Goal: Task Accomplishment & Management: Use online tool/utility

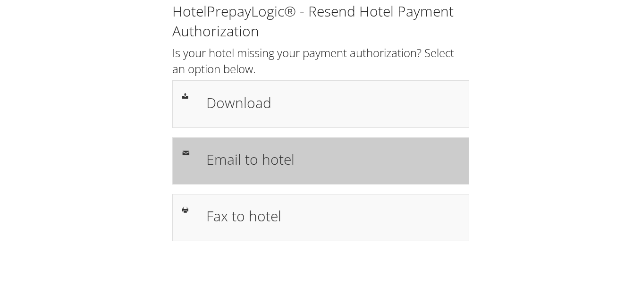
click at [277, 158] on h1 "Email to hotel" at bounding box center [332, 159] width 253 height 21
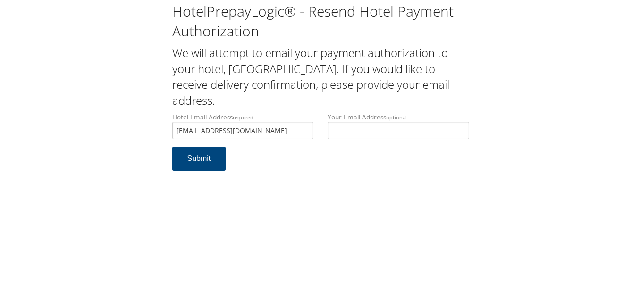
type input "fd.racwa@outlook.com"
drag, startPoint x: 175, startPoint y: 232, endPoint x: 181, endPoint y: 173, distance: 58.8
click at [175, 232] on div "HotelPrepayLogic® - Resend Hotel Payment Authorization We will attempt to email…" at bounding box center [320, 151] width 641 height 303
click at [191, 162] on button "Submit" at bounding box center [199, 159] width 54 height 24
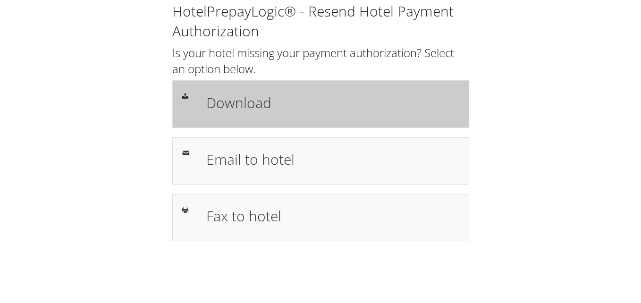
drag, startPoint x: 0, startPoint y: 0, endPoint x: 239, endPoint y: 102, distance: 259.5
click at [239, 102] on h1 "Download" at bounding box center [332, 102] width 253 height 21
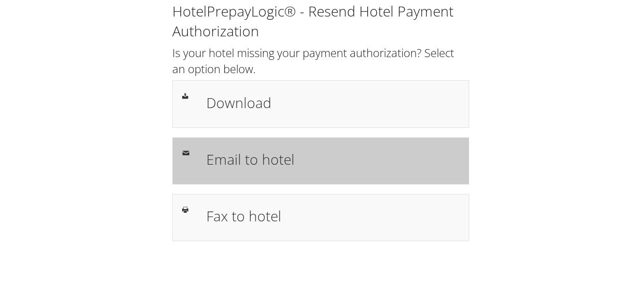
click at [247, 159] on h1 "Email to hotel" at bounding box center [332, 159] width 253 height 21
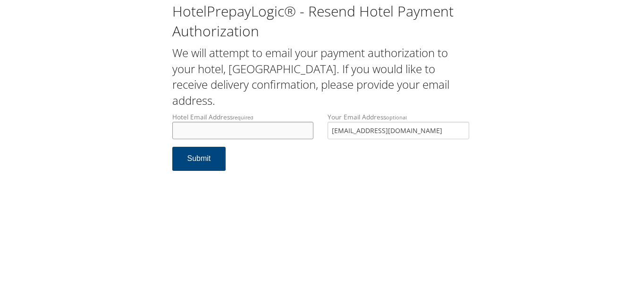
click at [298, 131] on input "Hotel Email Address required" at bounding box center [243, 130] width 142 height 17
paste input "[EMAIL_ADDRESS][DOMAIN_NAME]"
type input "[EMAIL_ADDRESS][DOMAIN_NAME]"
click at [200, 160] on button "Submit" at bounding box center [199, 159] width 54 height 24
click at [513, 147] on div "HotelPrepayLogic® - Resend Hotel Payment Authorization We will attempt to email…" at bounding box center [320, 90] width 622 height 180
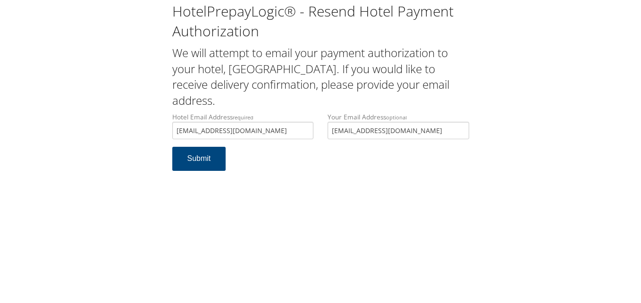
click at [514, 91] on div "HotelPrepayLogic® - Resend Hotel Payment Authorization We will attempt to email…" at bounding box center [320, 90] width 622 height 180
type input "pri_fd@colwenhotels.com"
click at [390, 167] on form "Hotel Email Address required pri_fd@colwenhotels.com Hotel email address is req…" at bounding box center [320, 146] width 297 height 68
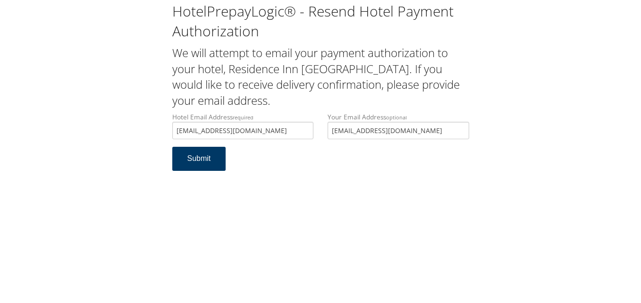
click at [200, 160] on button "Submit" at bounding box center [199, 159] width 54 height 24
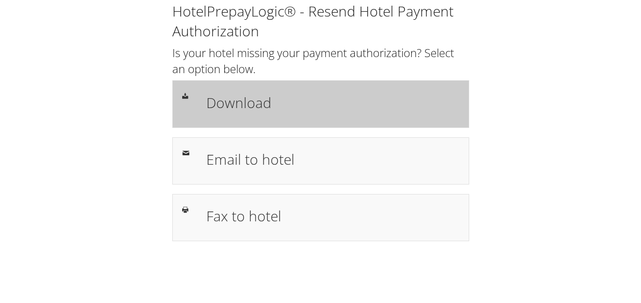
click at [248, 103] on h1 "Download" at bounding box center [332, 102] width 253 height 21
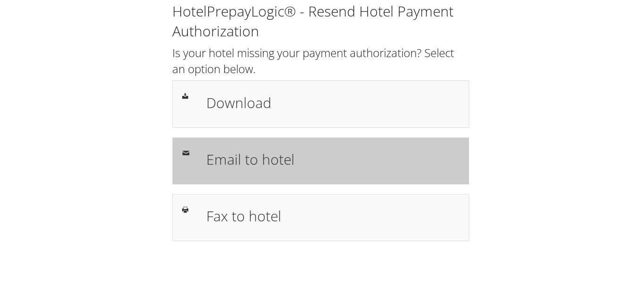
click at [250, 158] on h1 "Email to hotel" at bounding box center [332, 159] width 253 height 21
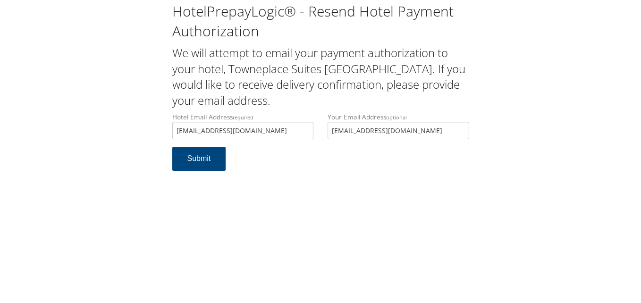
click at [193, 160] on button "Submit" at bounding box center [199, 159] width 54 height 24
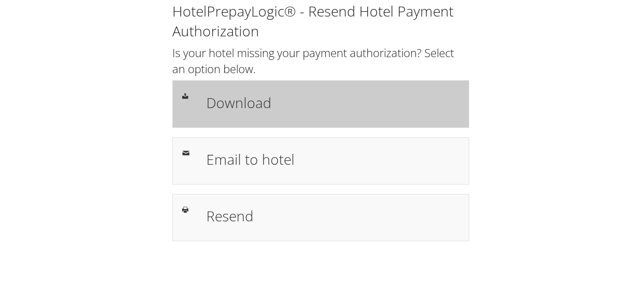
click at [233, 106] on h1 "Download" at bounding box center [332, 102] width 253 height 21
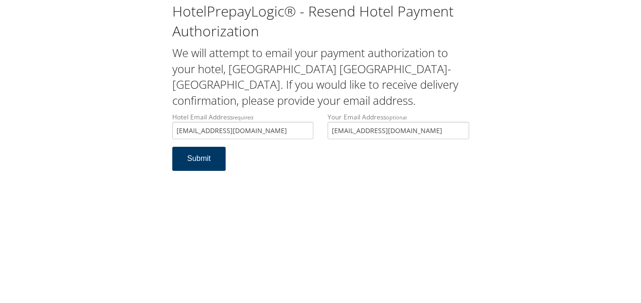
drag, startPoint x: 202, startPoint y: 161, endPoint x: 211, endPoint y: 158, distance: 10.0
click at [202, 161] on button "Submit" at bounding box center [199, 159] width 54 height 24
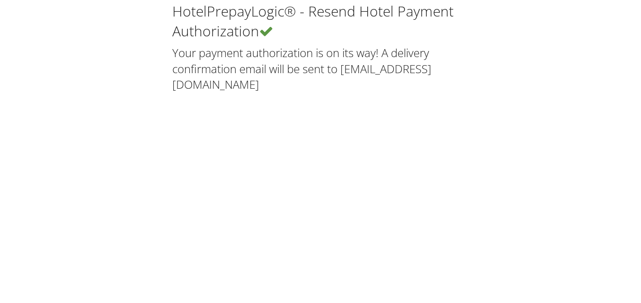
click at [347, 132] on div "HotelPrepayLogic® - Resend Hotel Payment Authorization Your payment authorizati…" at bounding box center [320, 151] width 641 height 303
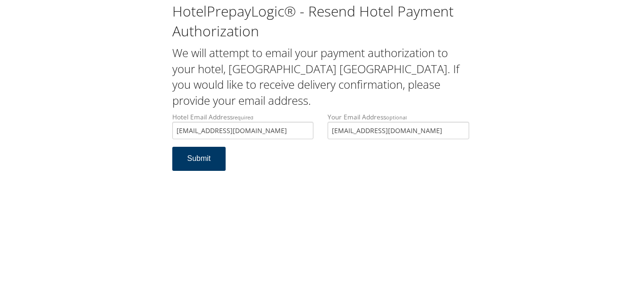
click at [187, 161] on button "Submit" at bounding box center [199, 159] width 54 height 24
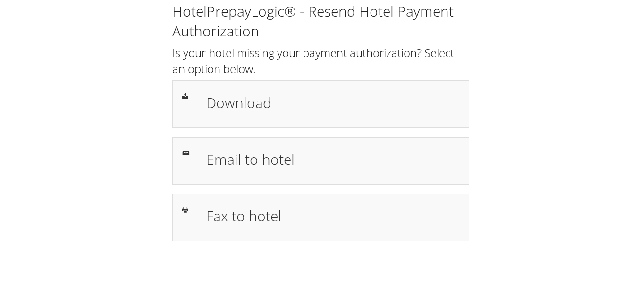
click at [235, 100] on h1 "Download" at bounding box center [332, 102] width 253 height 21
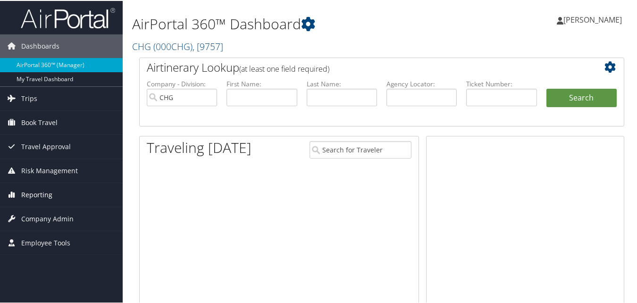
click at [45, 197] on span "Reporting" at bounding box center [36, 194] width 31 height 24
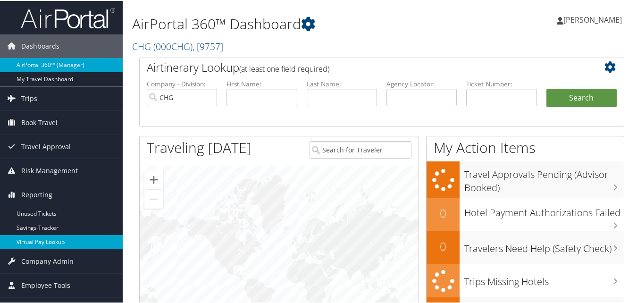
click at [51, 241] on link "Virtual Pay Lookup" at bounding box center [61, 241] width 123 height 14
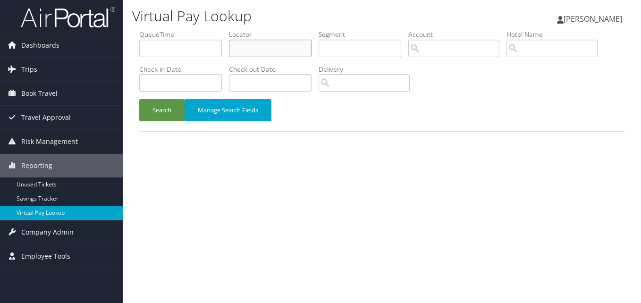
click at [269, 42] on input "text" at bounding box center [270, 48] width 83 height 17
paste input "DSQOAW"
click at [171, 109] on button "Search" at bounding box center [161, 110] width 45 height 22
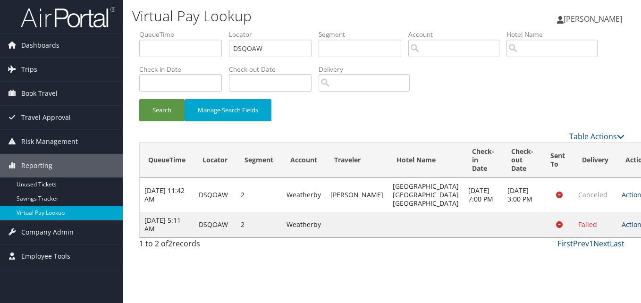
click at [640, 226] on icon at bounding box center [647, 224] width 7 height 7
click at [585, 253] on link "Logs" at bounding box center [584, 254] width 59 height 16
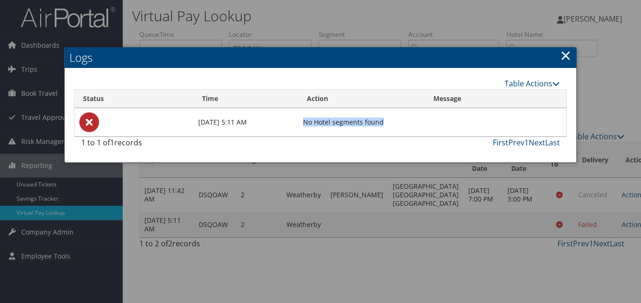
drag, startPoint x: 383, startPoint y: 122, endPoint x: 301, endPoint y: 123, distance: 81.6
click at [301, 123] on td "No Hotel segments found" at bounding box center [361, 122] width 126 height 28
copy td "No Hotel segments found"
click at [423, 149] on div "1 to 1 of 1 records First Prev 1 Next Last" at bounding box center [320, 145] width 493 height 16
click at [562, 58] on link "×" at bounding box center [565, 55] width 11 height 19
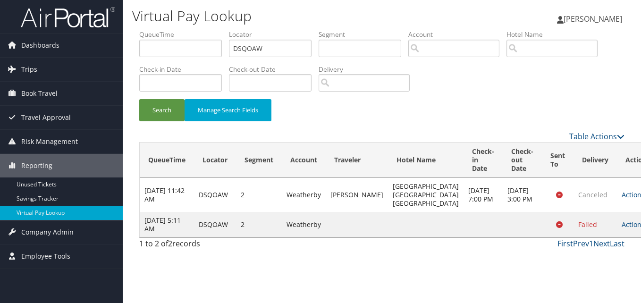
click at [351, 252] on div "1 to 2 of 2 records First Prev 1 Next Last" at bounding box center [381, 246] width 499 height 16
drag, startPoint x: 279, startPoint y: 45, endPoint x: 109, endPoint y: 34, distance: 170.2
click at [149, 30] on ul "QueueTime Locator DSQOAW Segment Account Traveler Hotel Name Check-in Date Chec…" at bounding box center [381, 30] width 485 height 0
paste input "VYIOL"
click at [153, 111] on button "Search" at bounding box center [161, 110] width 45 height 22
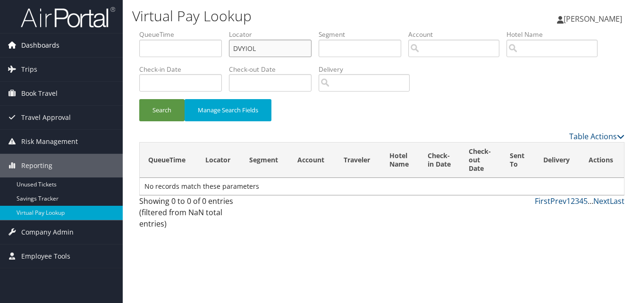
drag, startPoint x: 259, startPoint y: 45, endPoint x: 112, endPoint y: 54, distance: 147.0
click at [140, 30] on ul "QueueTime Locator DVYIOL Segment Account Traveler Hotel Name Check-in Date Chec…" at bounding box center [381, 30] width 485 height 0
paste input "FGOLD"
type input "DFGOLD"
click at [156, 114] on button "Search" at bounding box center [161, 110] width 45 height 22
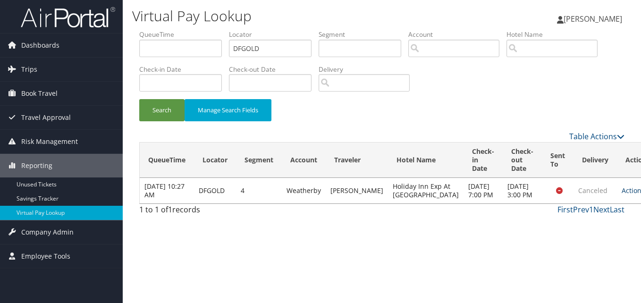
click at [640, 194] on icon at bounding box center [647, 190] width 7 height 7
drag, startPoint x: 586, startPoint y: 209, endPoint x: 404, endPoint y: 168, distance: 186.6
click at [584, 208] on link "Logs" at bounding box center [584, 208] width 59 height 16
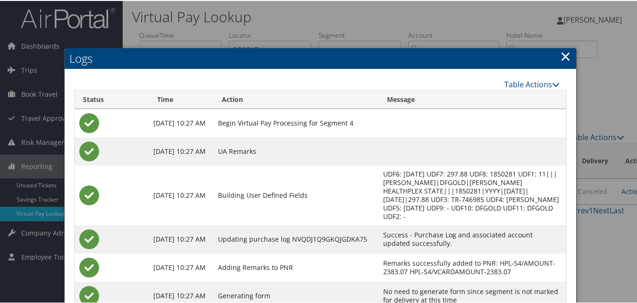
click at [563, 54] on link "×" at bounding box center [565, 55] width 11 height 19
